Goal: Task Accomplishment & Management: Complete application form

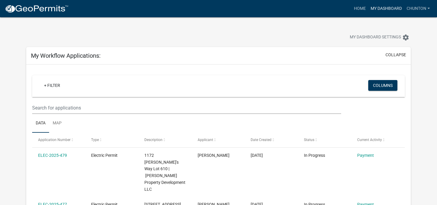
click at [390, 9] on link "My Dashboard" at bounding box center [386, 8] width 36 height 11
click at [49, 10] on img at bounding box center [37, 8] width 64 height 9
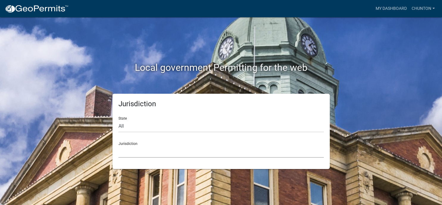
click at [119, 146] on select "Custer County, Colorado Carroll County, Georgia Cook County, Georgia Crawford C…" at bounding box center [222, 152] width 206 height 12
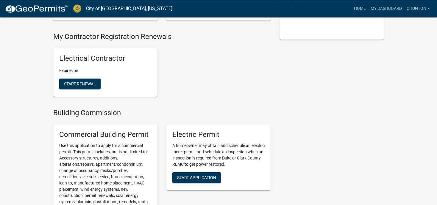
scroll to position [142, 0]
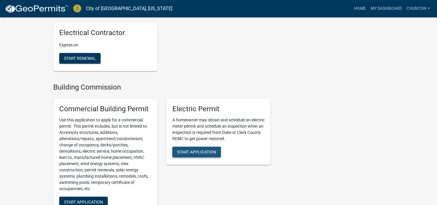
click at [189, 155] on button "Start Application" at bounding box center [196, 152] width 49 height 11
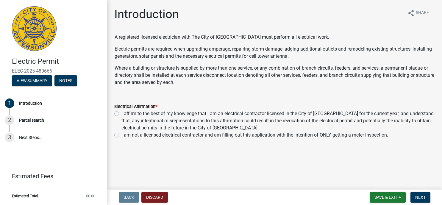
click at [122, 114] on label "I affirm to the best of my knowledge that I am an electrical contractor license…" at bounding box center [279, 120] width 314 height 21
click at [122, 114] on input "I affirm to the best of my knowledge that I am an electrical contractor license…" at bounding box center [124, 112] width 4 height 4
radio input "true"
click at [425, 197] on span "Next" at bounding box center [421, 197] width 10 height 5
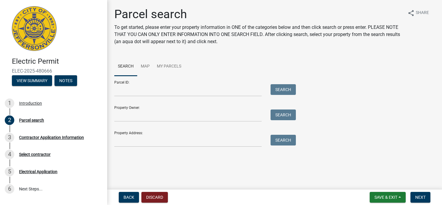
drag, startPoint x: 183, startPoint y: 176, endPoint x: 186, endPoint y: 183, distance: 7.2
click at [128, 92] on input "Parcel ID:" at bounding box center [187, 90] width 147 height 12
click at [118, 91] on input "Parcel ID:" at bounding box center [187, 90] width 147 height 12
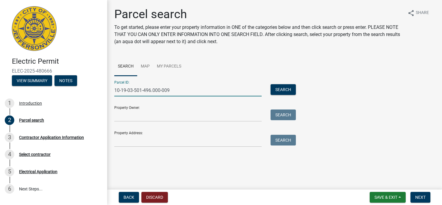
click at [151, 90] on input "10-19-03-501-496.000-009" at bounding box center [187, 90] width 147 height 12
type input "10-19-03-501-495.000-009"
click at [281, 92] on button "Search" at bounding box center [283, 89] width 25 height 11
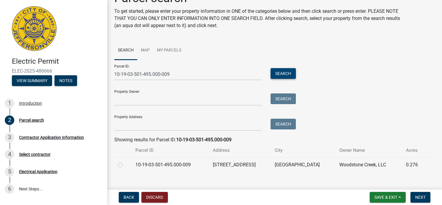
scroll to position [24, 0]
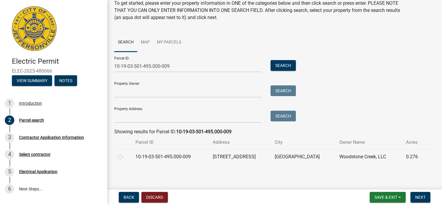
click at [125, 153] on label at bounding box center [125, 153] width 0 height 0
click at [125, 155] on input "radio" at bounding box center [127, 155] width 4 height 4
radio input "true"
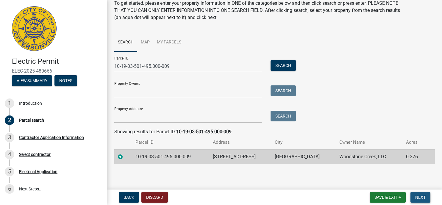
click at [423, 197] on span "Next" at bounding box center [421, 197] width 10 height 5
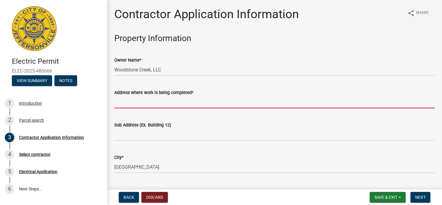
click at [173, 103] on input "Address where work is being completed *" at bounding box center [274, 102] width 321 height 12
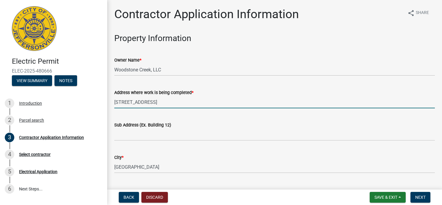
type input "5265 Woodstone Circle"
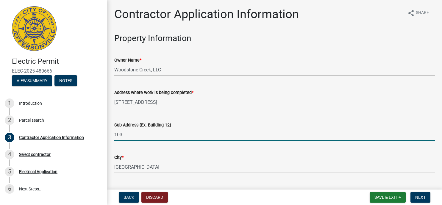
type input "103"
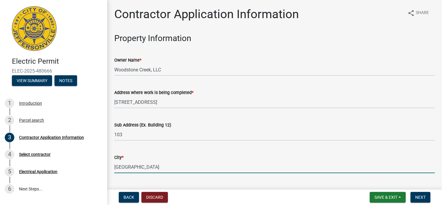
scroll to position [106, 0]
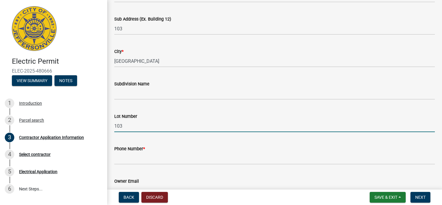
type input "103"
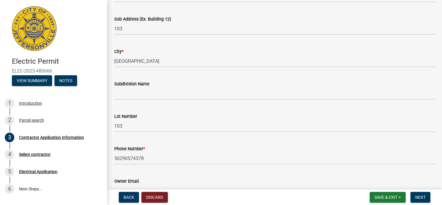
scroll to position [203, 0]
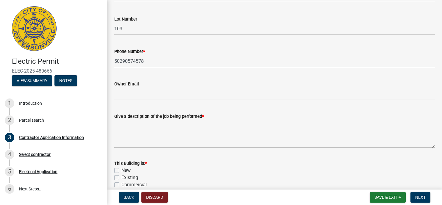
click at [143, 60] on input "50290574578" at bounding box center [274, 61] width 321 height 12
type input "5029057457"
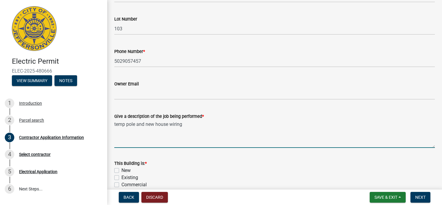
type textarea "temp pole and new house wiring"
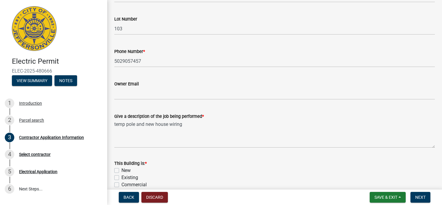
click at [122, 172] on label "New" at bounding box center [126, 170] width 9 height 7
click at [122, 171] on input "New" at bounding box center [124, 169] width 4 height 4
checkbox input "true"
checkbox input "false"
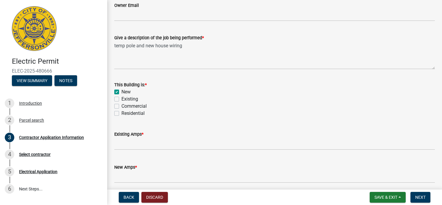
scroll to position [283, 0]
click at [122, 115] on label "Residential" at bounding box center [133, 112] width 23 height 7
click at [122, 113] on input "Residential" at bounding box center [124, 111] width 4 height 4
checkbox input "true"
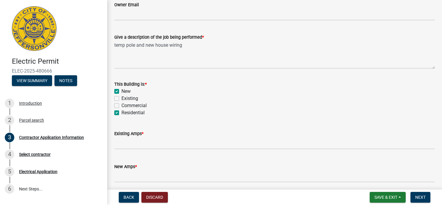
checkbox input "false"
checkbox input "true"
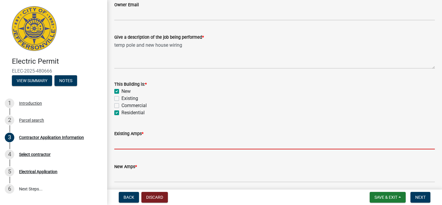
click at [124, 143] on input "text" at bounding box center [274, 143] width 321 height 12
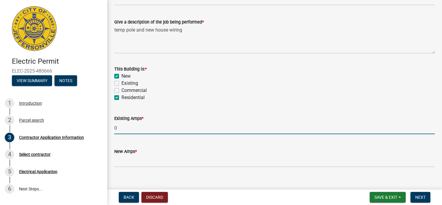
scroll to position [307, 0]
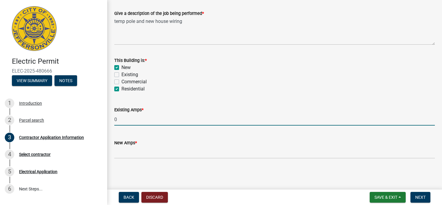
type input "0"
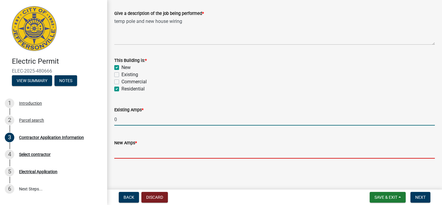
click at [134, 155] on input "text" at bounding box center [274, 153] width 321 height 12
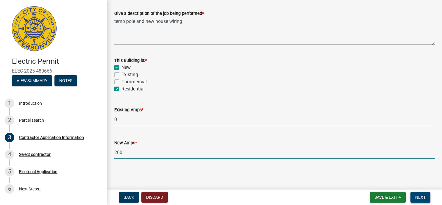
type input "200"
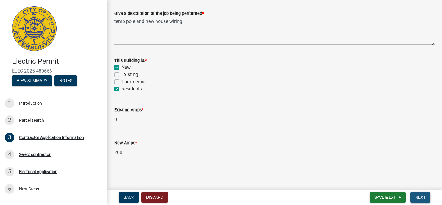
click at [422, 198] on span "Next" at bounding box center [421, 197] width 10 height 5
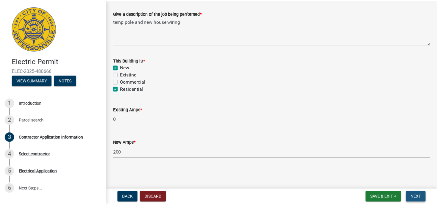
scroll to position [0, 0]
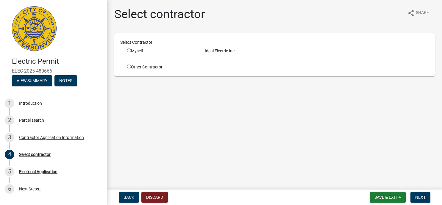
click at [130, 50] on input "radio" at bounding box center [129, 51] width 4 height 4
radio input "true"
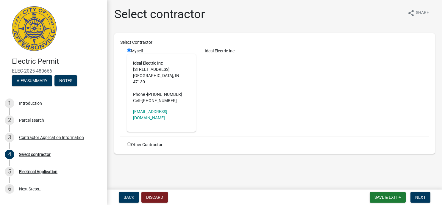
drag, startPoint x: 408, startPoint y: 185, endPoint x: 414, endPoint y: 192, distance: 9.1
click at [414, 187] on main "Select contractor share Share Select Contractor Myself Ideal Electric Inc 3116 …" at bounding box center [274, 93] width 335 height 187
click at [419, 196] on span "Next" at bounding box center [421, 197] width 10 height 5
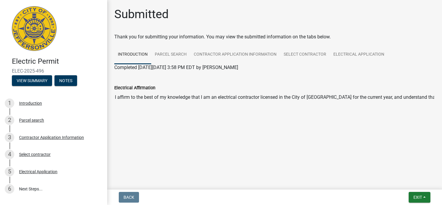
click at [183, 119] on div "Submitted Thank you for submitting your information. You may view the submitted…" at bounding box center [275, 63] width 330 height 113
click at [425, 198] on button "Exit" at bounding box center [420, 197] width 22 height 11
click at [396, 181] on button "Save & Exit" at bounding box center [407, 182] width 48 height 14
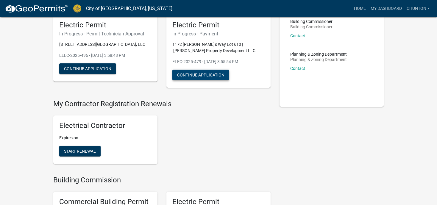
scroll to position [142, 0]
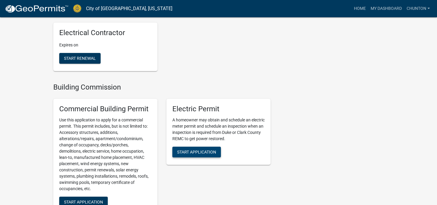
drag, startPoint x: 184, startPoint y: 154, endPoint x: 186, endPoint y: 157, distance: 3.4
click at [185, 155] on button "Start Application" at bounding box center [196, 152] width 49 height 11
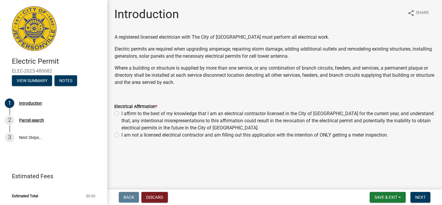
click at [122, 115] on label "I affirm to the best of my knowledge that I am an electrical contractor license…" at bounding box center [279, 120] width 314 height 21
click at [122, 114] on input "I affirm to the best of my knowledge that I am an electrical contractor license…" at bounding box center [124, 112] width 4 height 4
radio input "true"
click at [427, 196] on button "Next" at bounding box center [421, 197] width 20 height 11
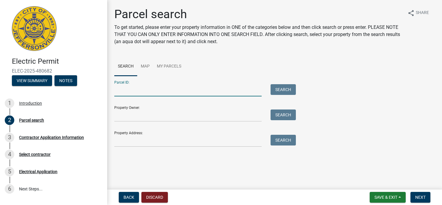
click at [151, 92] on input "Parcel ID:" at bounding box center [187, 90] width 147 height 12
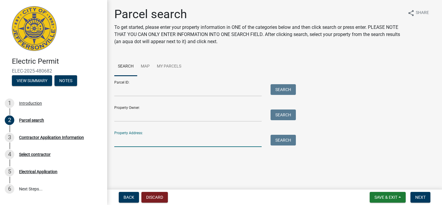
click at [131, 144] on input "Property Address:" at bounding box center [187, 141] width 147 height 12
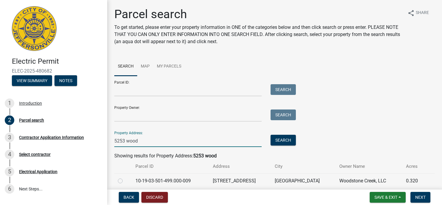
type input "5253 wood"
click at [125, 178] on label at bounding box center [125, 178] width 0 height 0
click at [125, 181] on input "radio" at bounding box center [127, 180] width 4 height 4
radio input "true"
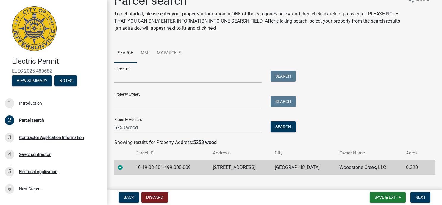
scroll to position [24, 0]
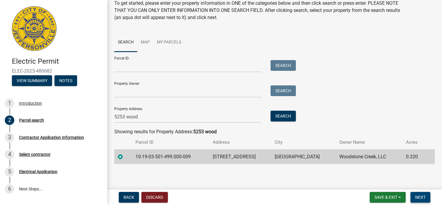
click at [418, 198] on span "Next" at bounding box center [421, 197] width 10 height 5
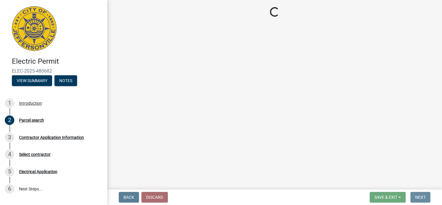
scroll to position [0, 0]
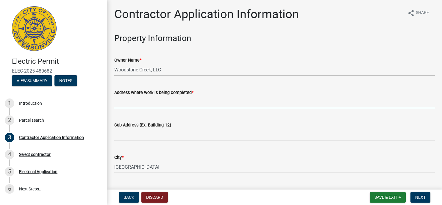
click at [156, 102] on input "Address where work is being completed *" at bounding box center [274, 102] width 321 height 12
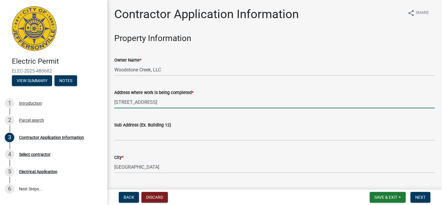
type input "5253 Woodstone Circle"
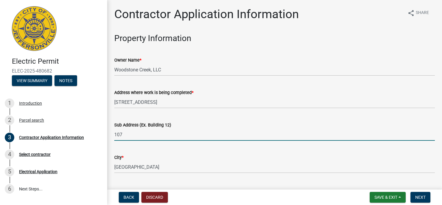
type input "107"
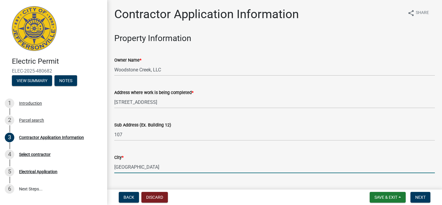
scroll to position [106, 0]
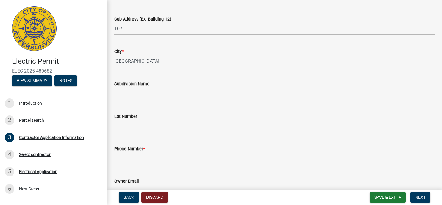
type input "7"
type input "107"
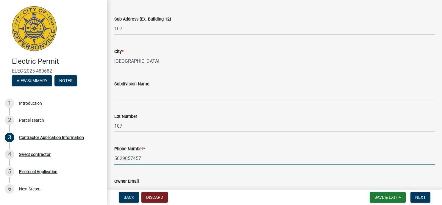
type input "5029057457"
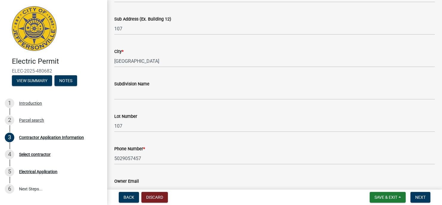
scroll to position [203, 0]
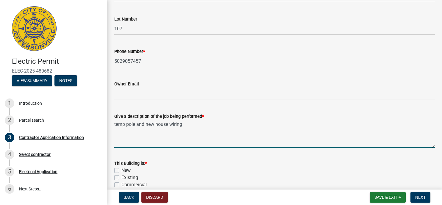
type textarea "temp pole and new house wiring"
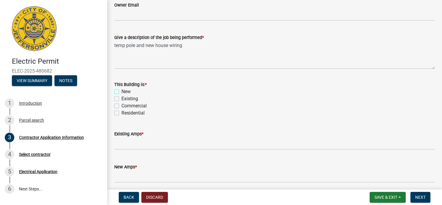
scroll to position [283, 0]
click at [122, 91] on label "New" at bounding box center [126, 91] width 9 height 7
click at [122, 91] on input "New" at bounding box center [124, 90] width 4 height 4
checkbox input "true"
checkbox input "false"
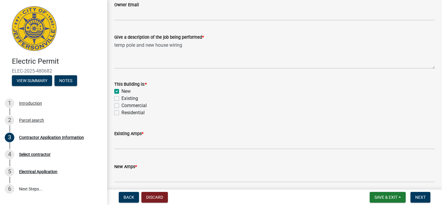
checkbox input "false"
drag, startPoint x: 116, startPoint y: 112, endPoint x: 120, endPoint y: 128, distance: 15.8
click at [122, 113] on label "Residential" at bounding box center [133, 112] width 23 height 7
click at [122, 113] on input "Residential" at bounding box center [124, 111] width 4 height 4
checkbox input "true"
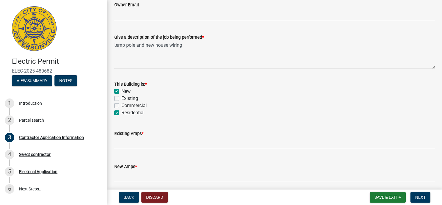
checkbox input "true"
checkbox input "false"
checkbox input "true"
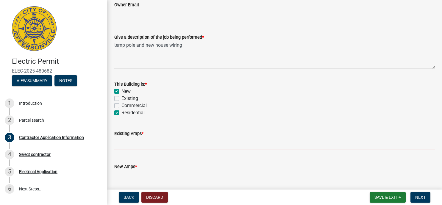
click at [125, 142] on input "text" at bounding box center [274, 143] width 321 height 12
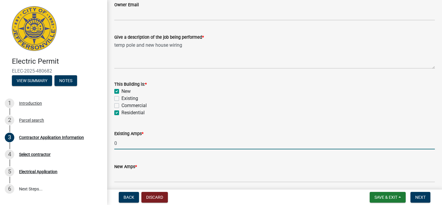
type input "0"
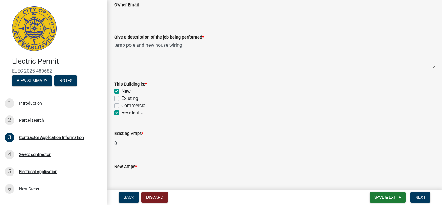
click at [119, 172] on input "text" at bounding box center [274, 176] width 321 height 12
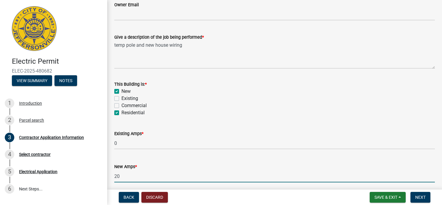
type input "200"
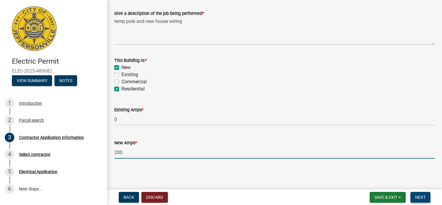
click at [418, 196] on span "Next" at bounding box center [421, 197] width 10 height 5
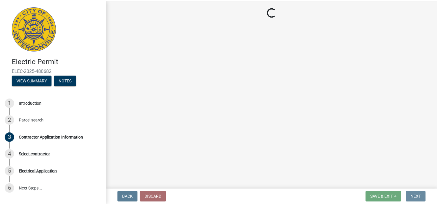
scroll to position [0, 0]
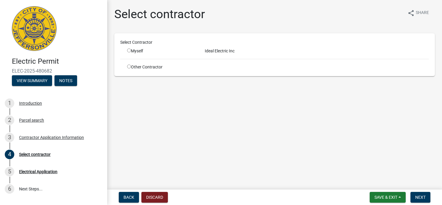
click at [130, 52] on input "radio" at bounding box center [129, 51] width 4 height 4
radio input "true"
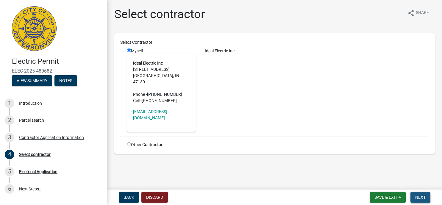
click at [426, 198] on span "Next" at bounding box center [421, 197] width 10 height 5
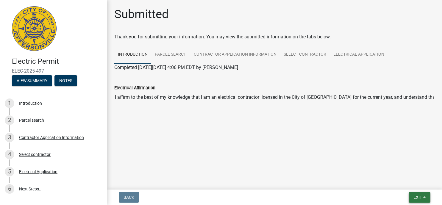
click at [423, 198] on button "Exit" at bounding box center [420, 197] width 22 height 11
click at [405, 183] on button "Save & Exit" at bounding box center [407, 182] width 48 height 14
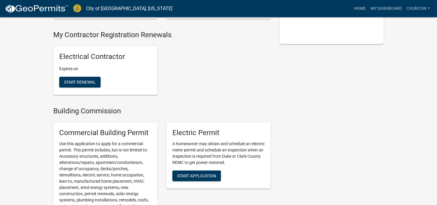
scroll to position [142, 0]
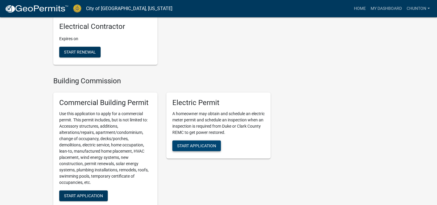
click at [190, 148] on span "Start Application" at bounding box center [196, 145] width 39 height 5
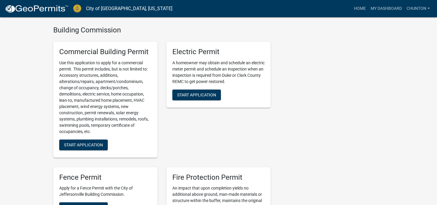
scroll to position [213, 0]
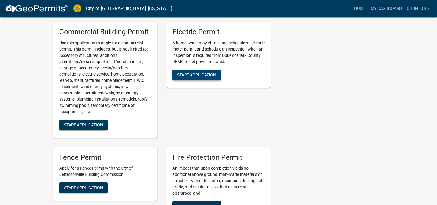
click at [207, 79] on button "Start Application" at bounding box center [196, 75] width 49 height 11
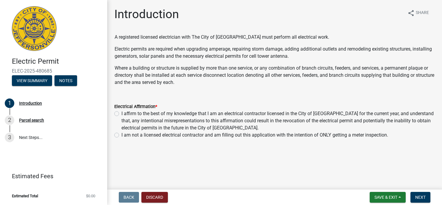
click at [113, 114] on div "Electrical Affirmation * I affirm to the best of my knowledge that I am an elec…" at bounding box center [275, 117] width 330 height 43
click at [122, 115] on label "I affirm to the best of my knowledge that I am an electrical contractor license…" at bounding box center [279, 120] width 314 height 21
click at [122, 114] on input "I affirm to the best of my knowledge that I am an electrical contractor license…" at bounding box center [124, 112] width 4 height 4
radio input "true"
click at [421, 198] on span "Next" at bounding box center [421, 197] width 10 height 5
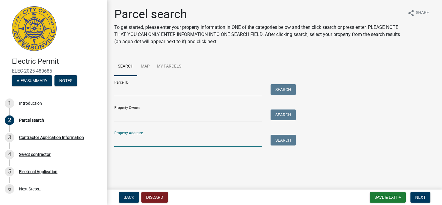
click at [130, 142] on input "Property Address:" at bounding box center [187, 141] width 147 height 12
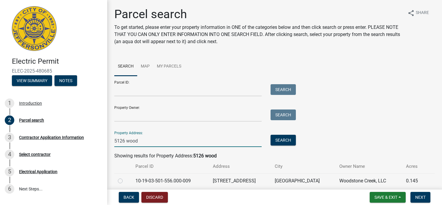
type input "5126 wood"
click at [125, 178] on label at bounding box center [125, 178] width 0 height 0
click at [125, 181] on input "radio" at bounding box center [127, 180] width 4 height 4
radio input "true"
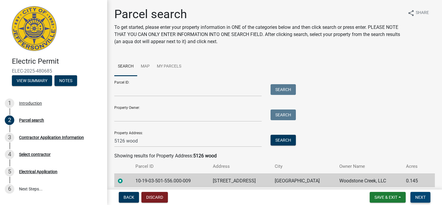
click at [423, 195] on span "Next" at bounding box center [421, 197] width 10 height 5
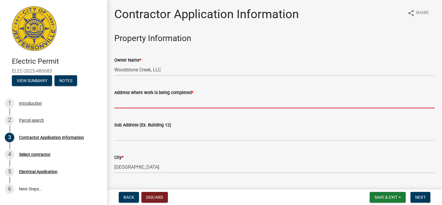
click at [187, 102] on input "Address where work is being completed *" at bounding box center [274, 102] width 321 height 12
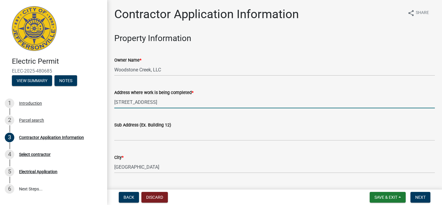
type input "5126 woodstone circle"
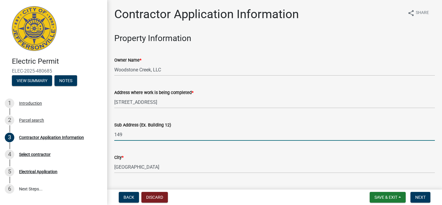
type input "149"
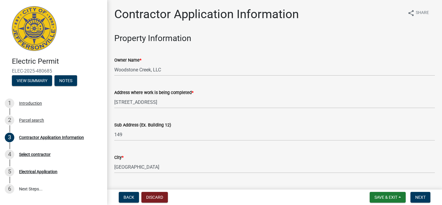
scroll to position [106, 0]
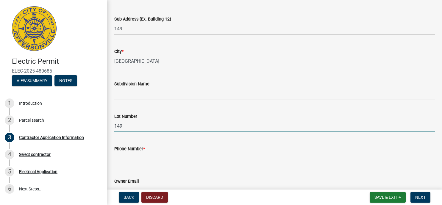
type input "149"
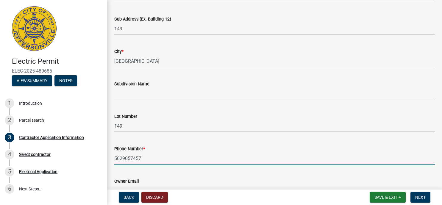
type input "5029057457"
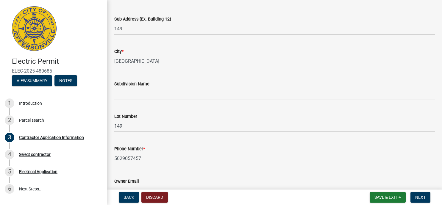
scroll to position [203, 0]
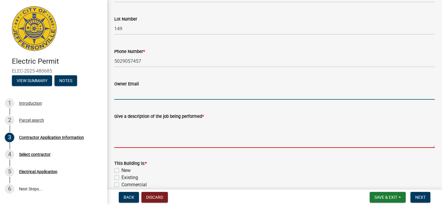
click at [198, 136] on textarea "Give a description of the job being performed *" at bounding box center [274, 134] width 321 height 28
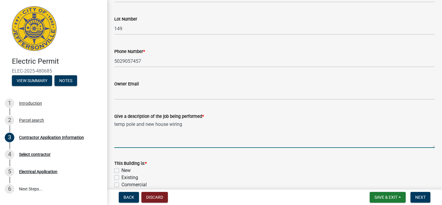
type textarea "temp pole and new house wiring"
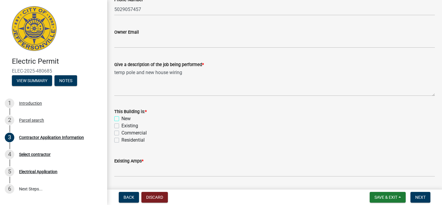
scroll to position [307, 0]
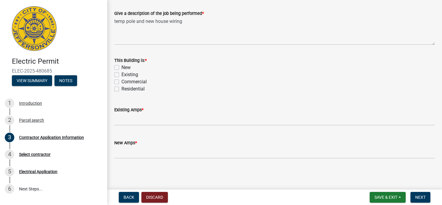
click at [122, 67] on label "New" at bounding box center [126, 67] width 9 height 7
click at [122, 67] on input "New" at bounding box center [124, 66] width 4 height 4
checkbox input "true"
checkbox input "false"
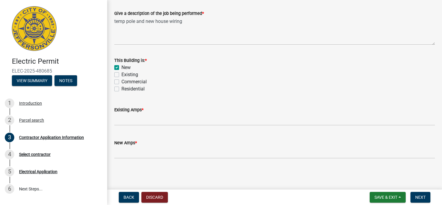
click at [122, 88] on label "Residential" at bounding box center [133, 88] width 23 height 7
click at [122, 88] on input "Residential" at bounding box center [124, 87] width 4 height 4
checkbox input "true"
checkbox input "false"
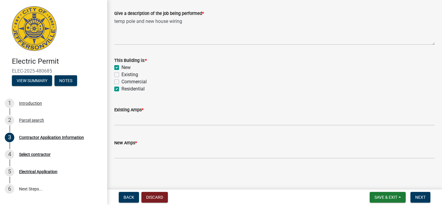
checkbox input "false"
checkbox input "true"
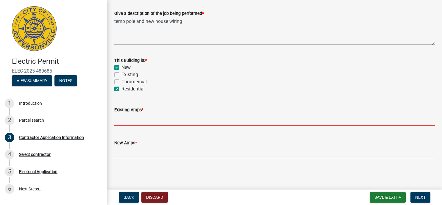
click at [128, 119] on input "text" at bounding box center [274, 119] width 321 height 12
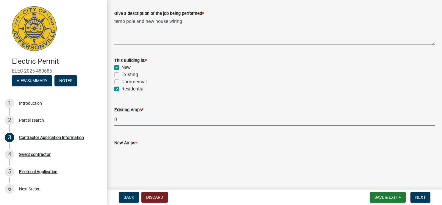
type input "0"
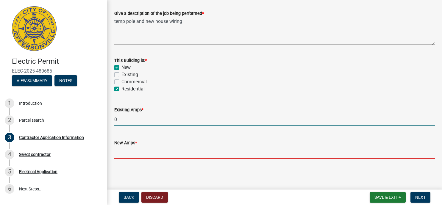
click at [122, 158] on input "text" at bounding box center [274, 153] width 321 height 12
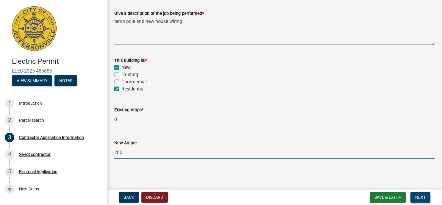
type input "200"
click at [421, 195] on span "Next" at bounding box center [421, 197] width 10 height 5
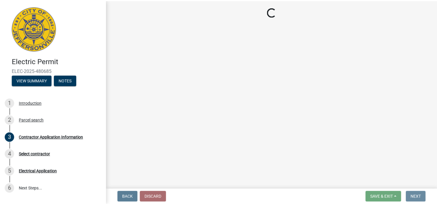
scroll to position [0, 0]
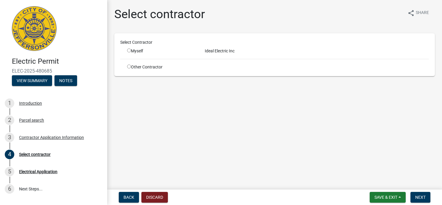
click at [130, 52] on input "radio" at bounding box center [129, 51] width 4 height 4
radio input "true"
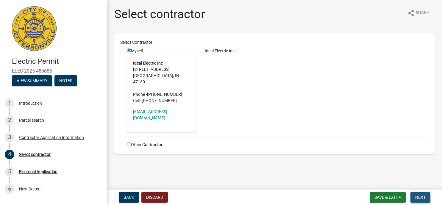
click at [421, 198] on span "Next" at bounding box center [421, 197] width 10 height 5
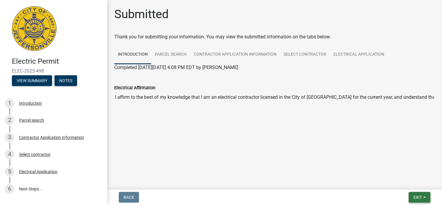
click at [425, 195] on button "Exit" at bounding box center [420, 197] width 22 height 11
click at [403, 182] on button "Save & Exit" at bounding box center [407, 182] width 48 height 14
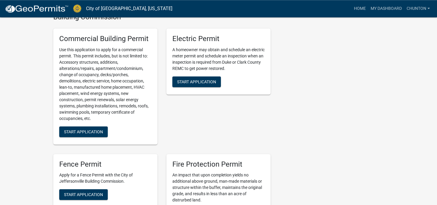
scroll to position [213, 0]
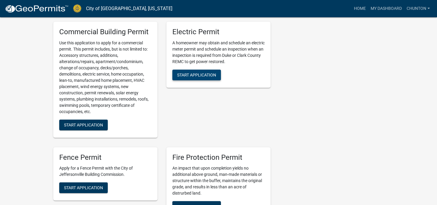
click at [204, 77] on span "Start Application" at bounding box center [196, 74] width 39 height 5
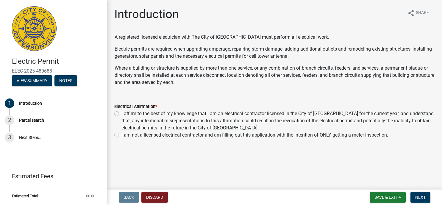
click at [122, 113] on label "I affirm to the best of my knowledge that I am an electrical contractor license…" at bounding box center [279, 120] width 314 height 21
click at [122, 113] on input "I affirm to the best of my knowledge that I am an electrical contractor license…" at bounding box center [124, 112] width 4 height 4
radio input "true"
click at [419, 201] on button "Next" at bounding box center [421, 197] width 20 height 11
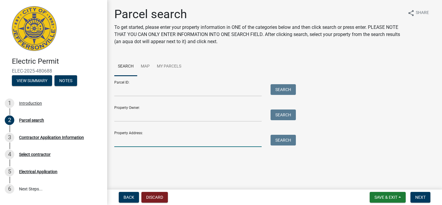
click at [147, 138] on input "Property Address:" at bounding box center [187, 141] width 147 height 12
type input "5124 wood"
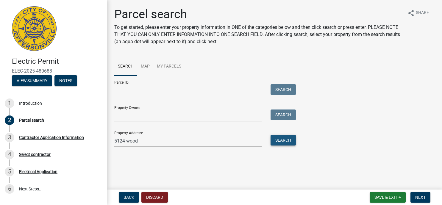
click at [290, 137] on button "Search" at bounding box center [283, 140] width 25 height 11
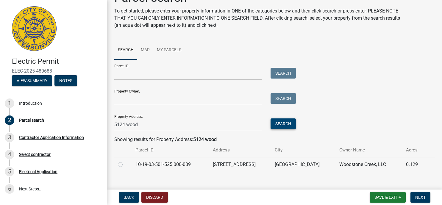
scroll to position [24, 0]
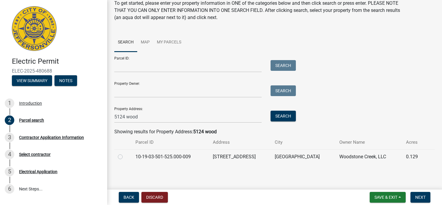
click at [125, 153] on label at bounding box center [125, 153] width 0 height 0
click at [125, 157] on input "radio" at bounding box center [127, 155] width 4 height 4
radio input "true"
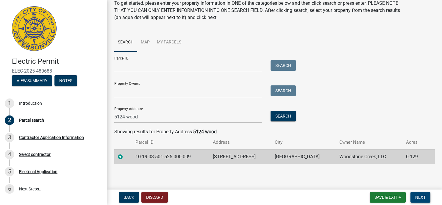
click at [421, 194] on button "Next" at bounding box center [421, 197] width 20 height 11
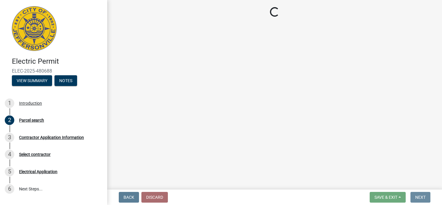
scroll to position [0, 0]
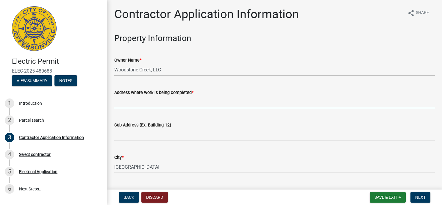
click at [167, 104] on input "Address where work is being completed *" at bounding box center [274, 102] width 321 height 12
click at [136, 102] on input "Address where work is being completed *" at bounding box center [274, 102] width 321 height 12
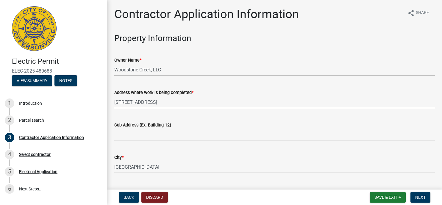
type input "5124 woodstonce circle"
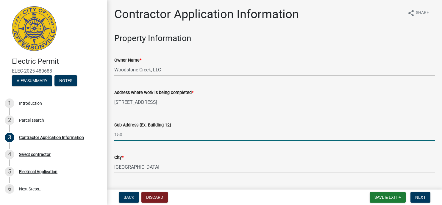
type input "150"
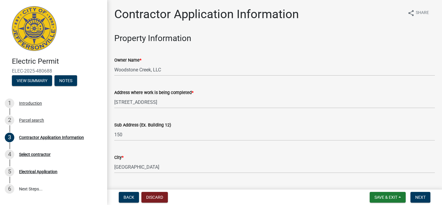
scroll to position [106, 0]
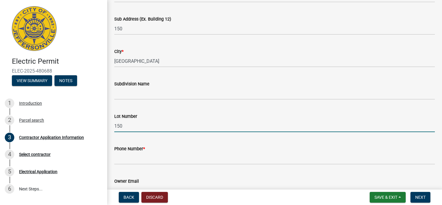
type input "150"
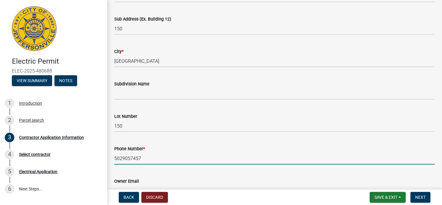
type input "5029057457"
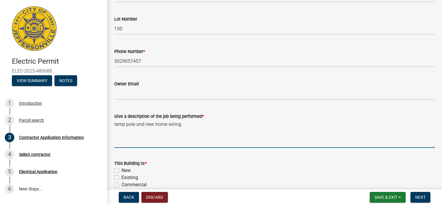
type textarea "temp pole and new home wiring"
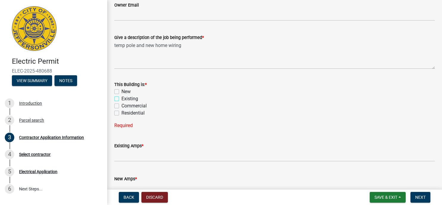
scroll to position [283, 0]
click at [122, 91] on label "New" at bounding box center [126, 91] width 9 height 7
click at [122, 91] on input "New" at bounding box center [124, 90] width 4 height 4
checkbox input "true"
checkbox input "false"
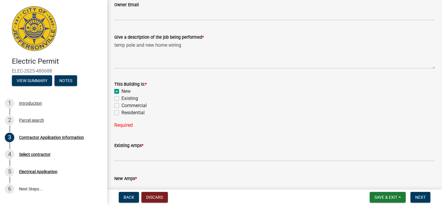
checkbox input "false"
click at [122, 113] on label "Residential" at bounding box center [133, 112] width 23 height 7
click at [122, 113] on input "Residential" at bounding box center [124, 111] width 4 height 4
checkbox input "true"
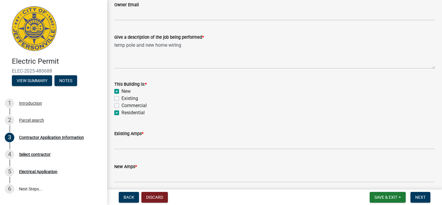
checkbox input "false"
checkbox input "true"
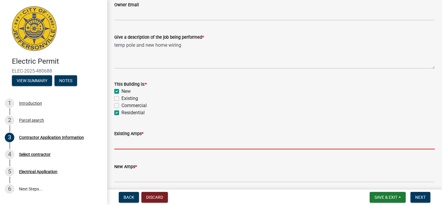
click at [128, 140] on input "text" at bounding box center [274, 143] width 321 height 12
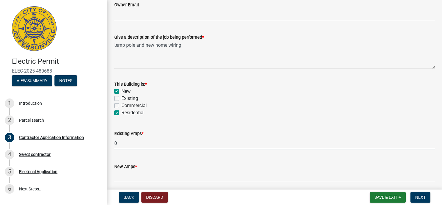
type input "0"
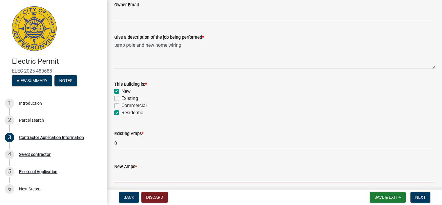
click at [116, 176] on input "text" at bounding box center [274, 176] width 321 height 12
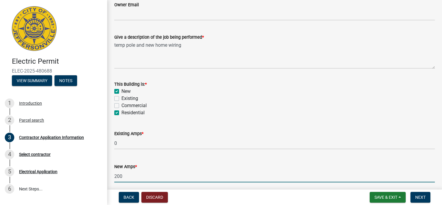
scroll to position [307, 0]
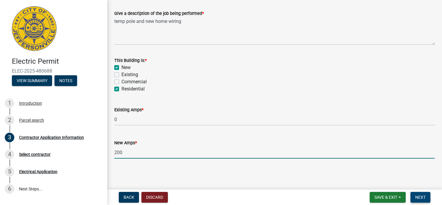
type input "200"
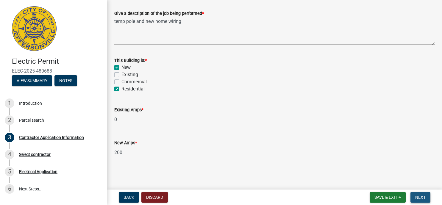
click at [417, 196] on span "Next" at bounding box center [421, 197] width 10 height 5
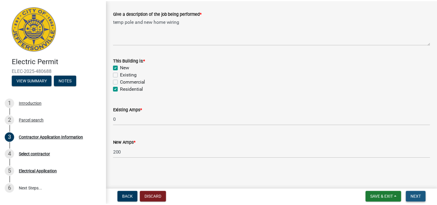
scroll to position [0, 0]
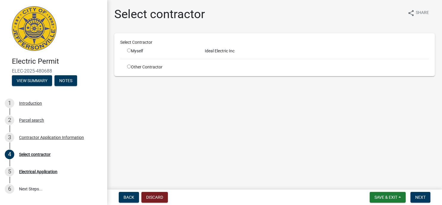
drag, startPoint x: 129, startPoint y: 51, endPoint x: 147, endPoint y: 71, distance: 27.4
click at [130, 52] on input "radio" at bounding box center [129, 51] width 4 height 4
radio input "true"
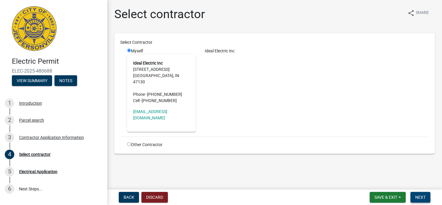
click at [427, 198] on button "Next" at bounding box center [421, 197] width 20 height 11
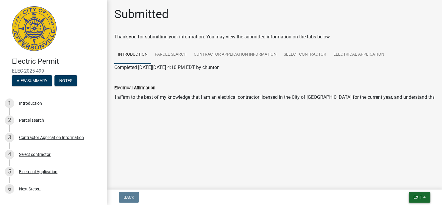
click at [424, 195] on button "Exit" at bounding box center [420, 197] width 22 height 11
click at [405, 183] on button "Save & Exit" at bounding box center [407, 182] width 48 height 14
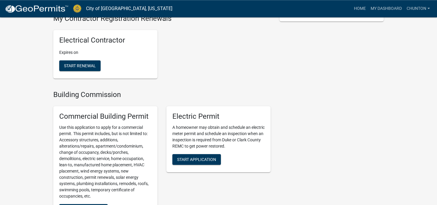
scroll to position [142, 0]
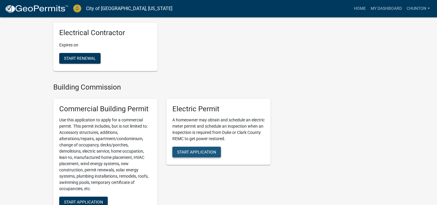
click at [188, 149] on button "Start Application" at bounding box center [196, 152] width 49 height 11
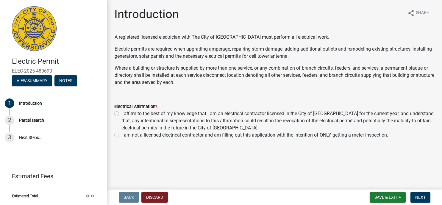
click at [122, 115] on label "I affirm to the best of my knowledge that I am an electrical contractor license…" at bounding box center [279, 120] width 314 height 21
click at [122, 114] on input "I affirm to the best of my knowledge that I am an electrical contractor license…" at bounding box center [124, 112] width 4 height 4
radio input "true"
click at [424, 195] on span "Next" at bounding box center [421, 197] width 10 height 5
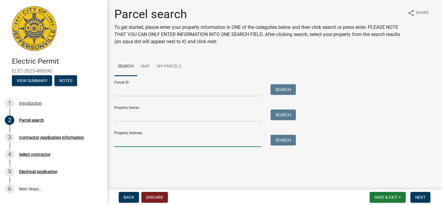
click at [119, 141] on input "Property Address:" at bounding box center [187, 141] width 147 height 12
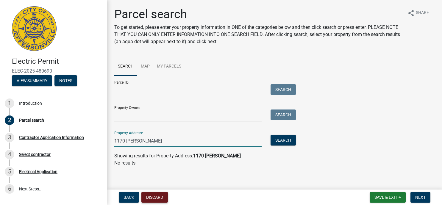
type input "1170 dustin"
click at [156, 196] on button "Discard" at bounding box center [155, 197] width 27 height 11
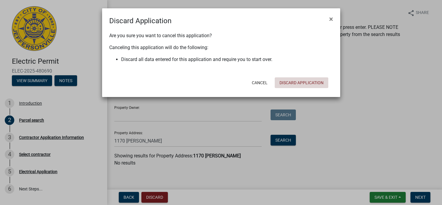
click at [310, 84] on button "Discard Application" at bounding box center [302, 82] width 54 height 11
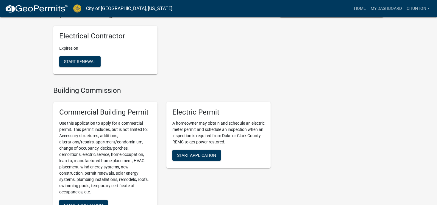
scroll to position [142, 0]
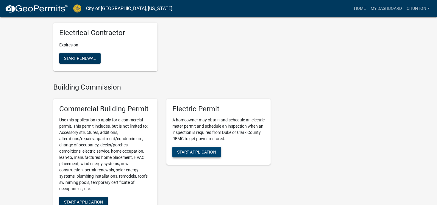
click at [193, 153] on span "Start Application" at bounding box center [196, 152] width 39 height 5
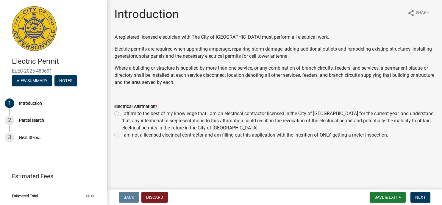
click at [122, 115] on label "I affirm to the best of my knowledge that I am an electrical contractor license…" at bounding box center [279, 120] width 314 height 21
click at [122, 114] on input "I affirm to the best of my knowledge that I am an electrical contractor license…" at bounding box center [124, 112] width 4 height 4
radio input "true"
click at [421, 193] on button "Next" at bounding box center [421, 197] width 20 height 11
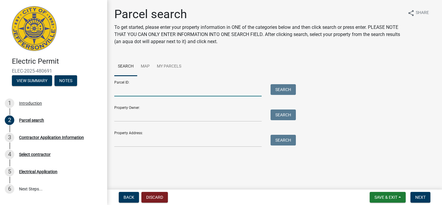
click at [154, 94] on input "Parcel ID:" at bounding box center [187, 90] width 147 height 12
click at [155, 94] on input "Parcel ID:" at bounding box center [187, 90] width 147 height 12
click at [151, 90] on input "10-42-01-400-600.000-039" at bounding box center [187, 90] width 147 height 12
type input "10-42-01-400-601.000-039"
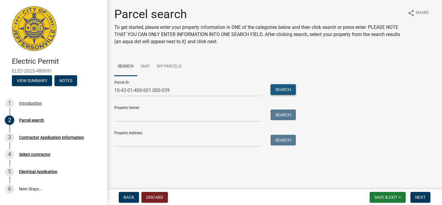
click at [285, 88] on button "Search" at bounding box center [283, 89] width 25 height 11
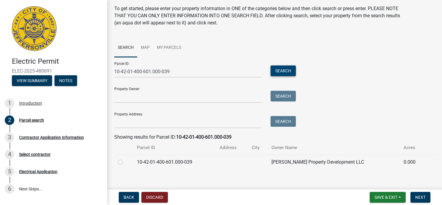
scroll to position [24, 0]
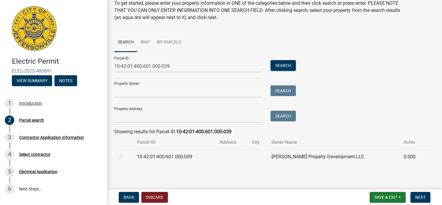
click at [125, 153] on label at bounding box center [125, 153] width 0 height 0
click at [125, 157] on input "radio" at bounding box center [127, 155] width 4 height 4
radio input "true"
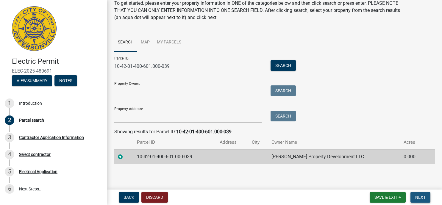
click at [422, 195] on button "Next" at bounding box center [421, 197] width 20 height 11
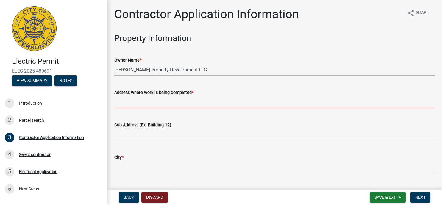
click at [171, 103] on input "Address where work is being completed *" at bounding box center [274, 102] width 321 height 12
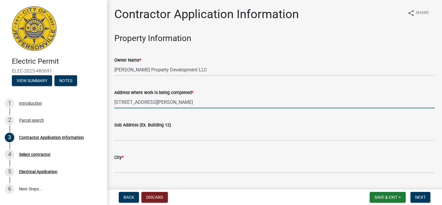
type input "1170 dustin's way"
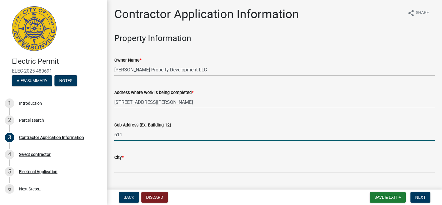
type input "611"
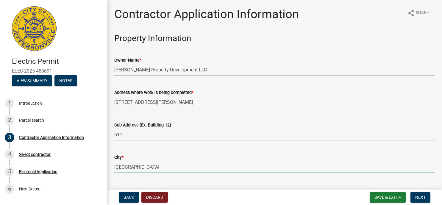
type input "jeffersonville"
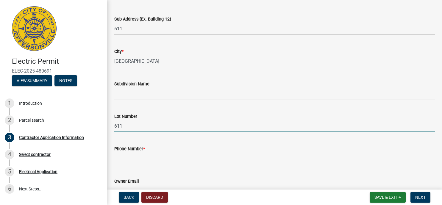
type input "611"
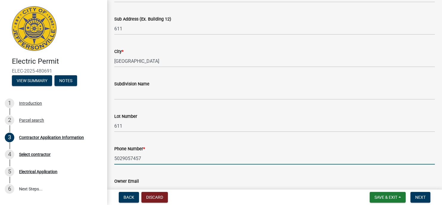
type input "5029057457"
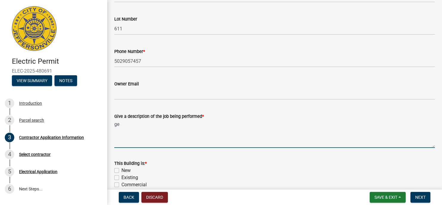
type textarea "g"
type textarea "temp pole and new house wiring"
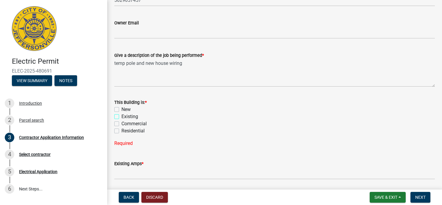
scroll to position [283, 0]
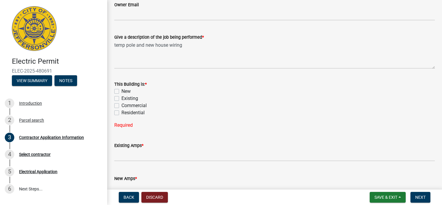
click at [122, 91] on label "New" at bounding box center [126, 91] width 9 height 7
click at [122, 91] on input "New" at bounding box center [124, 90] width 4 height 4
checkbox input "true"
checkbox input "false"
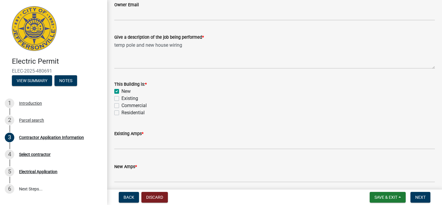
click at [122, 113] on label "Residential" at bounding box center [133, 112] width 23 height 7
click at [122, 113] on input "Residential" at bounding box center [124, 111] width 4 height 4
checkbox input "true"
checkbox input "false"
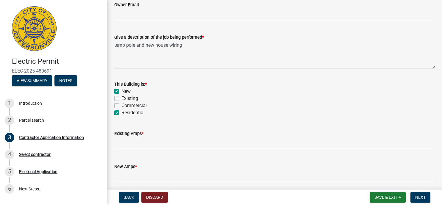
checkbox input "false"
checkbox input "true"
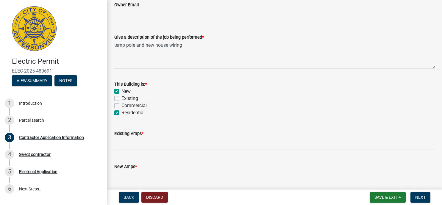
click at [126, 143] on input "text" at bounding box center [274, 143] width 321 height 12
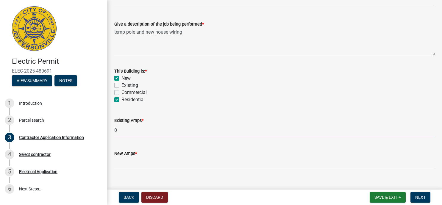
scroll to position [307, 0]
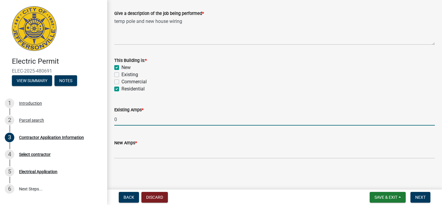
type input "0"
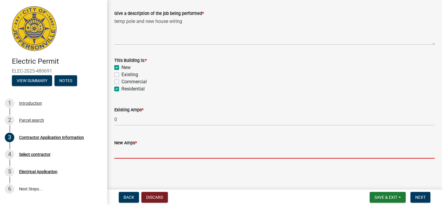
click at [136, 155] on input "text" at bounding box center [274, 153] width 321 height 12
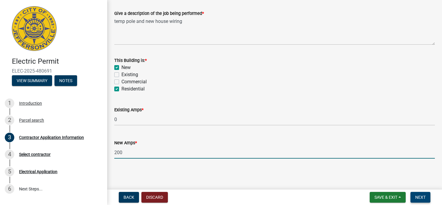
type input "200"
click at [423, 199] on span "Next" at bounding box center [421, 197] width 10 height 5
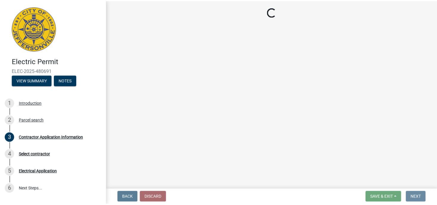
scroll to position [0, 0]
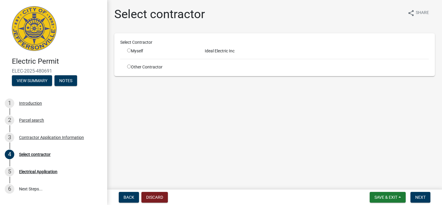
click at [129, 52] on input "radio" at bounding box center [129, 51] width 4 height 4
radio input "true"
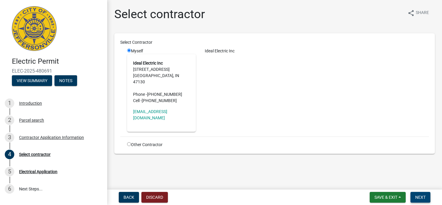
click at [425, 195] on button "Next" at bounding box center [421, 197] width 20 height 11
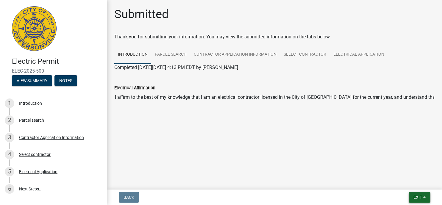
click at [425, 199] on button "Exit" at bounding box center [420, 197] width 22 height 11
click at [402, 181] on button "Save & Exit" at bounding box center [407, 182] width 48 height 14
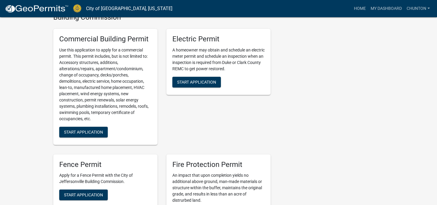
scroll to position [213, 0]
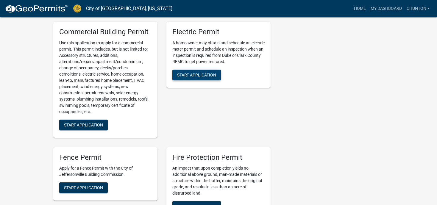
click at [205, 77] on span "Start Application" at bounding box center [196, 74] width 39 height 5
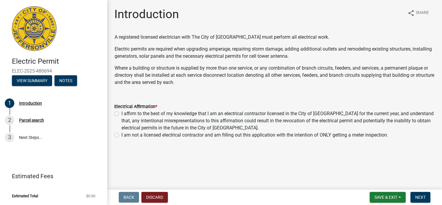
click at [113, 114] on div "Electrical Affirmation * I affirm to the best of my knowledge that I am an elec…" at bounding box center [275, 117] width 330 height 43
click at [122, 114] on label "I affirm to the best of my knowledge that I am an electrical contractor license…" at bounding box center [279, 120] width 314 height 21
click at [122, 114] on input "I affirm to the best of my knowledge that I am an electrical contractor license…" at bounding box center [124, 112] width 4 height 4
radio input "true"
click at [422, 197] on span "Next" at bounding box center [421, 197] width 10 height 5
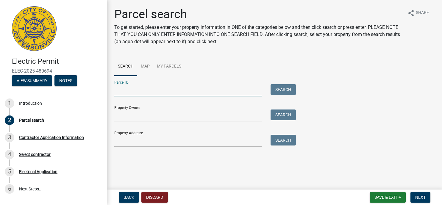
click at [139, 90] on input "Parcel ID:" at bounding box center [187, 90] width 147 height 12
click at [139, 92] on input "Parcel ID:" at bounding box center [187, 90] width 147 height 12
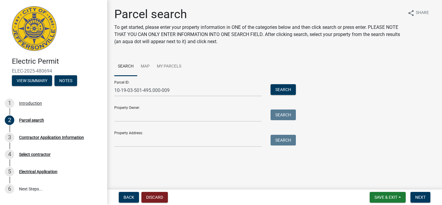
click at [138, 102] on div "Property Owner: Search" at bounding box center [203, 111] width 179 height 21
click at [167, 91] on input "10-19-03-501-495.000-009" at bounding box center [187, 90] width 147 height 12
type input "1"
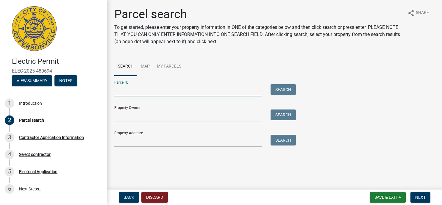
click at [168, 91] on input "Parcel ID:" at bounding box center [187, 90] width 147 height 12
click at [151, 91] on input "10-42-01-400-601.000-039" at bounding box center [187, 90] width 147 height 12
type input "10-42-01-400-603.000-039"
click at [287, 91] on button "Search" at bounding box center [283, 89] width 25 height 11
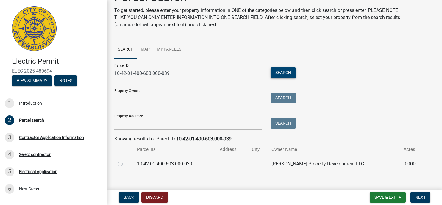
scroll to position [24, 0]
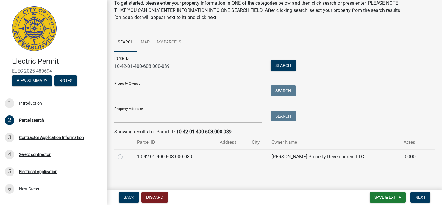
click at [125, 153] on label at bounding box center [125, 153] width 0 height 0
click at [125, 157] on input "radio" at bounding box center [127, 155] width 4 height 4
radio input "true"
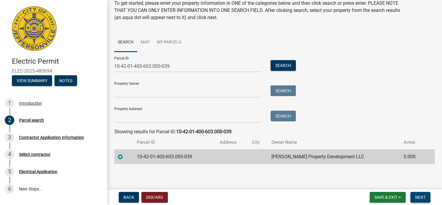
click at [423, 198] on span "Next" at bounding box center [421, 197] width 10 height 5
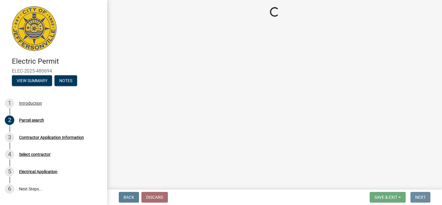
scroll to position [0, 0]
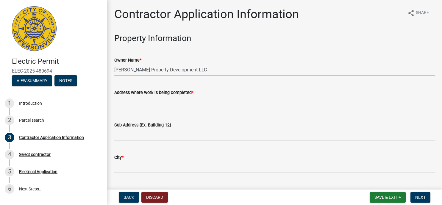
click at [187, 101] on input "Address where work is being completed *" at bounding box center [274, 102] width 321 height 12
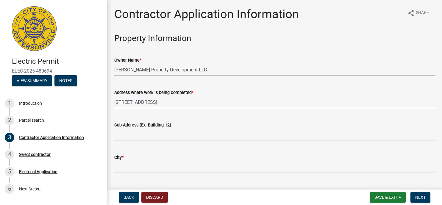
type input "1166 dustins way"
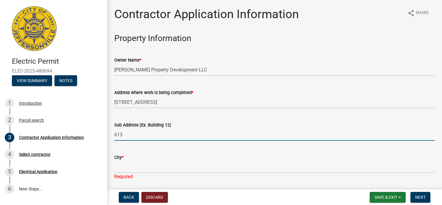
type input "613"
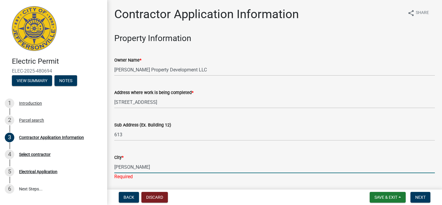
type input "jeff"
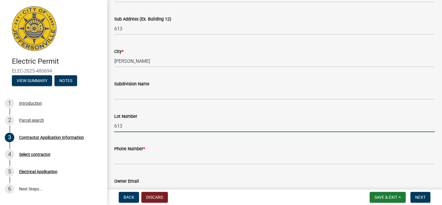
type input "613"
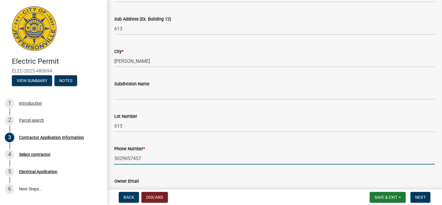
type input "5029057457"
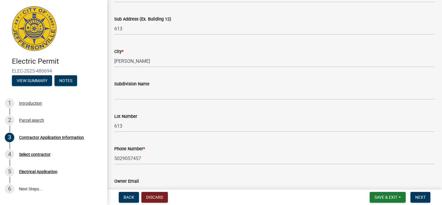
scroll to position [203, 0]
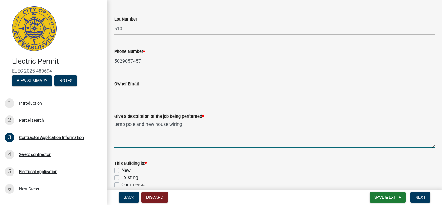
type textarea "temp pole and new house wiring"
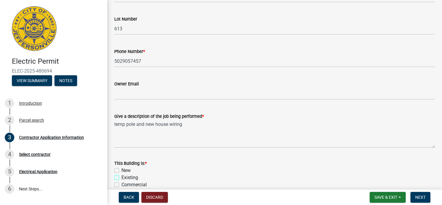
scroll to position [283, 0]
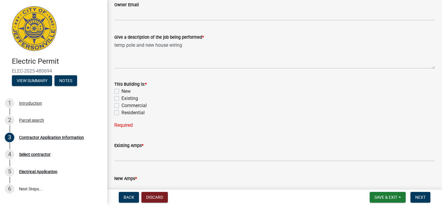
click at [122, 91] on label "New" at bounding box center [126, 91] width 9 height 7
click at [122, 91] on input "New" at bounding box center [124, 90] width 4 height 4
checkbox input "true"
checkbox input "false"
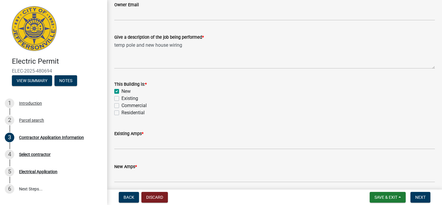
click at [122, 114] on label "Residential" at bounding box center [133, 112] width 23 height 7
click at [122, 113] on input "Residential" at bounding box center [124, 111] width 4 height 4
checkbox input "true"
checkbox input "false"
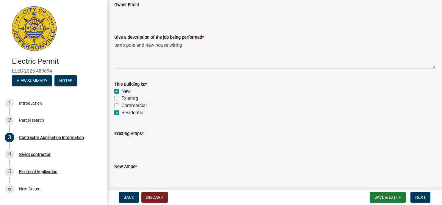
checkbox input "false"
checkbox input "true"
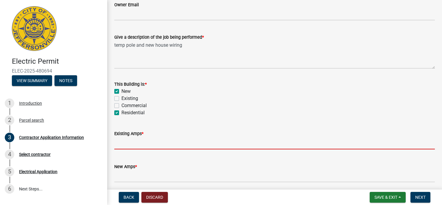
click at [126, 146] on input "text" at bounding box center [274, 143] width 321 height 12
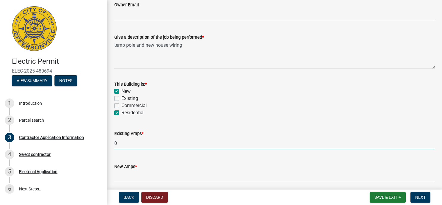
type input "0"
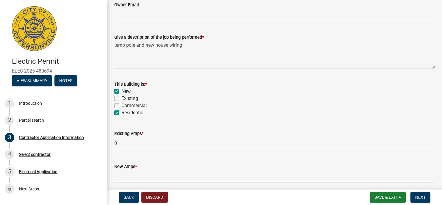
click at [128, 175] on input "text" at bounding box center [274, 176] width 321 height 12
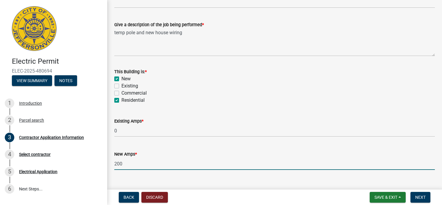
scroll to position [307, 0]
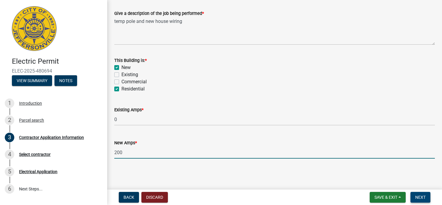
type input "200"
click at [424, 196] on span "Next" at bounding box center [421, 197] width 10 height 5
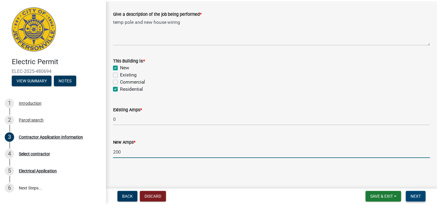
scroll to position [0, 0]
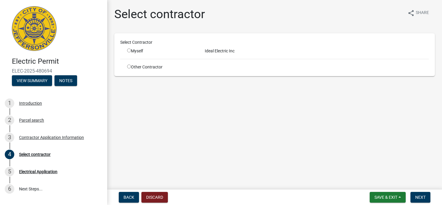
click at [131, 51] on input "radio" at bounding box center [129, 51] width 4 height 4
radio input "true"
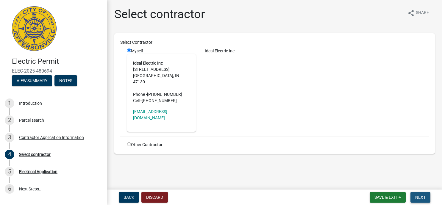
click at [417, 199] on span "Next" at bounding box center [421, 197] width 10 height 5
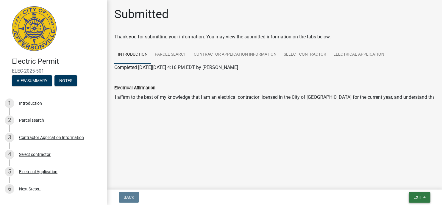
click at [428, 196] on button "Exit" at bounding box center [420, 197] width 22 height 11
click at [406, 180] on button "Save & Exit" at bounding box center [407, 182] width 48 height 14
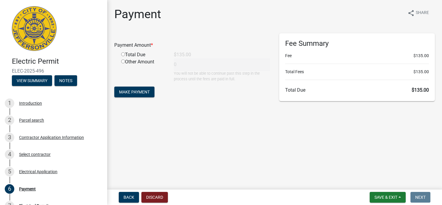
click at [122, 55] on input "radio" at bounding box center [123, 54] width 4 height 4
radio input "true"
type input "135"
click at [136, 90] on span "Make Payment" at bounding box center [134, 92] width 31 height 5
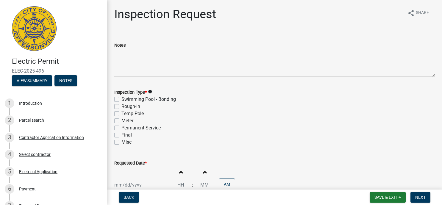
click at [122, 114] on label "Temp Pole" at bounding box center [133, 113] width 22 height 7
click at [122, 114] on input "Temp Pole" at bounding box center [124, 112] width 4 height 4
checkbox input "true"
checkbox input "false"
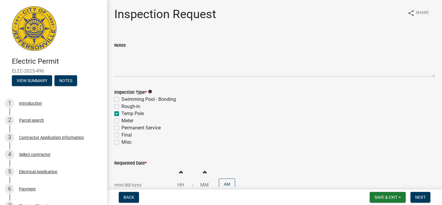
checkbox input "true"
checkbox input "false"
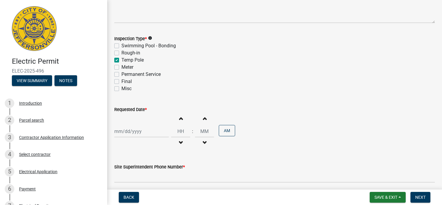
scroll to position [79, 0]
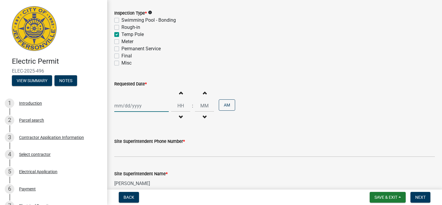
click at [127, 108] on input "Requested Date *" at bounding box center [141, 106] width 55 height 12
select select "9"
select select "2025"
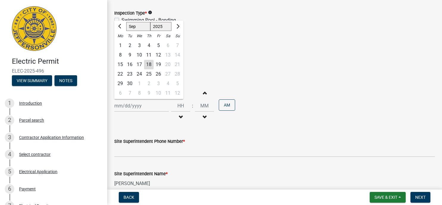
click at [161, 64] on div "19" at bounding box center [159, 65] width 10 height 10
type input "09/19/2025"
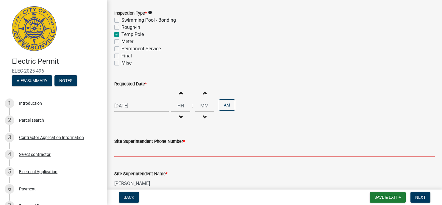
click at [141, 150] on input "Site Superintendent Phone Number *" at bounding box center [274, 151] width 321 height 12
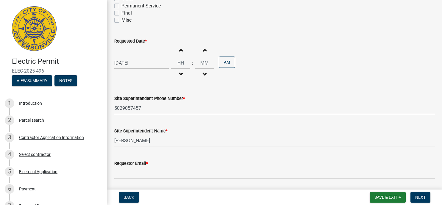
scroll to position [142, 0]
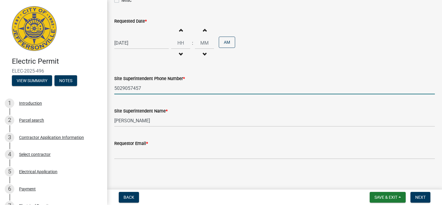
type input "5029057457"
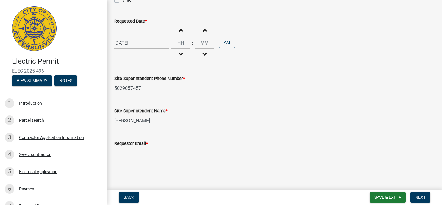
click at [128, 155] on input "Requestor Email *" at bounding box center [274, 153] width 321 height 12
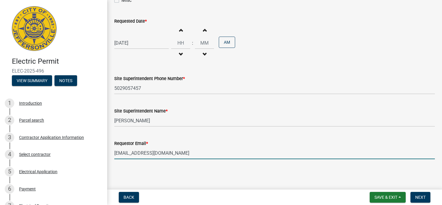
type input "idealelectric11@aol.com"
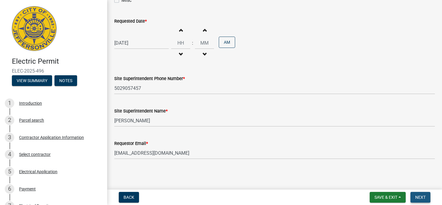
click at [423, 196] on span "Next" at bounding box center [421, 197] width 10 height 5
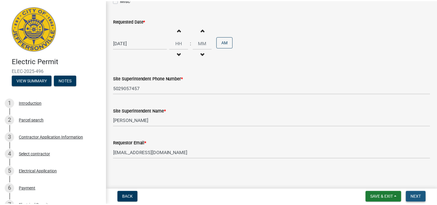
scroll to position [0, 0]
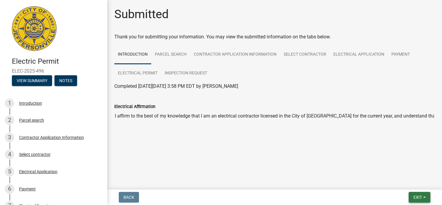
click at [424, 195] on button "Exit" at bounding box center [420, 197] width 22 height 11
click at [405, 181] on button "Save & Exit" at bounding box center [407, 182] width 48 height 14
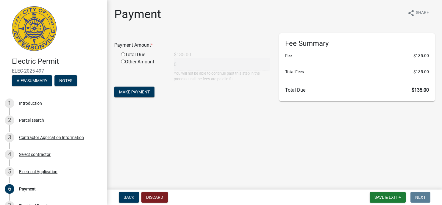
click at [123, 56] on input "radio" at bounding box center [123, 54] width 4 height 4
radio input "true"
type input "135"
click at [134, 86] on form "Payment Amount * Total Due $135.00 Other Amount 135 You will not be able to con…" at bounding box center [192, 66] width 156 height 66
click at [135, 91] on span "Make Payment" at bounding box center [134, 92] width 31 height 5
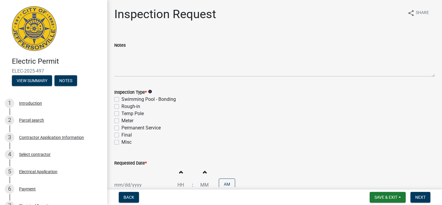
scroll to position [79, 0]
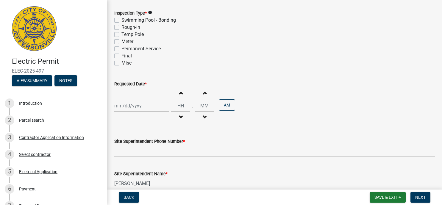
click at [122, 35] on label "Temp Pole" at bounding box center [133, 34] width 22 height 7
click at [122, 35] on input "Temp Pole" at bounding box center [124, 33] width 4 height 4
checkbox input "true"
checkbox input "false"
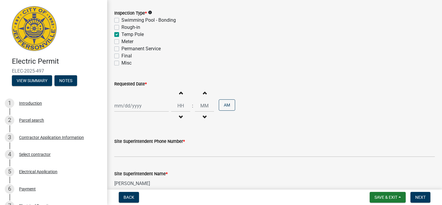
checkbox input "true"
checkbox input "false"
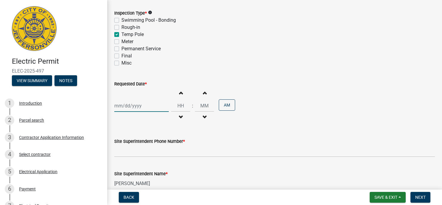
click at [129, 101] on input "Requested Date *" at bounding box center [141, 106] width 55 height 12
select select "9"
select select "2025"
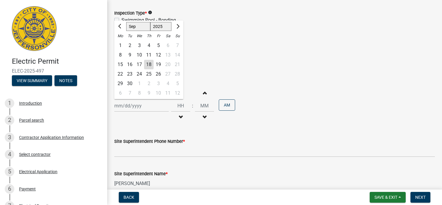
click at [161, 65] on div "19" at bounding box center [159, 65] width 10 height 10
type input "09/19/2025"
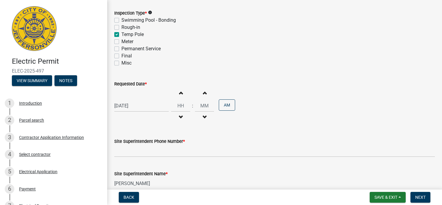
scroll to position [142, 0]
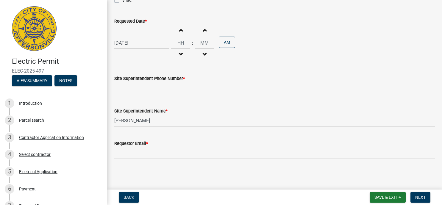
click at [167, 92] on input "Site Superintendent Phone Number *" at bounding box center [274, 88] width 321 height 12
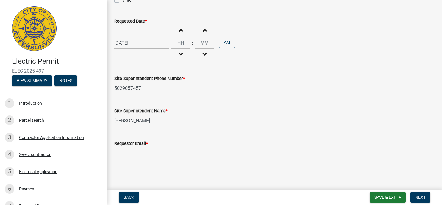
type input "5029057457"
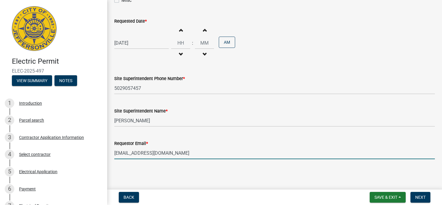
type input "idealelectric11@aol.com"
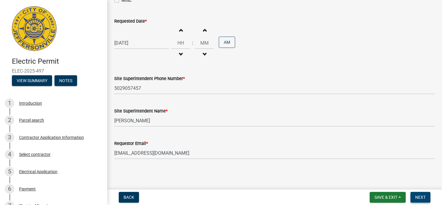
click at [418, 196] on span "Next" at bounding box center [421, 197] width 10 height 5
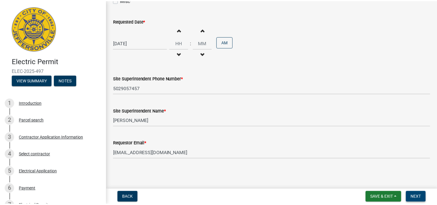
scroll to position [0, 0]
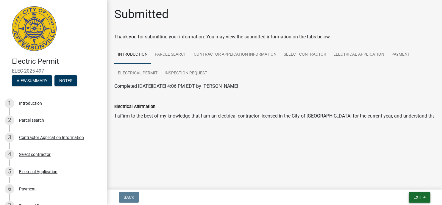
click at [424, 197] on button "Exit" at bounding box center [420, 197] width 22 height 11
click at [408, 182] on button "Save & Exit" at bounding box center [407, 182] width 48 height 14
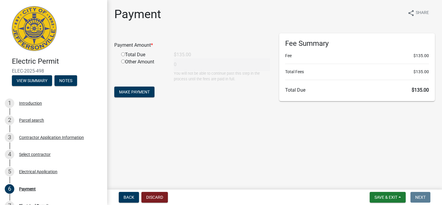
click at [122, 55] on input "radio" at bounding box center [123, 54] width 4 height 4
radio input "true"
type input "135"
click at [125, 88] on button "Make Payment" at bounding box center [134, 92] width 40 height 11
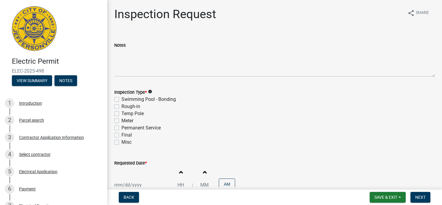
click at [122, 114] on label "Temp Pole" at bounding box center [133, 113] width 22 height 7
click at [122, 114] on input "Temp Pole" at bounding box center [124, 112] width 4 height 4
checkbox input "true"
checkbox input "false"
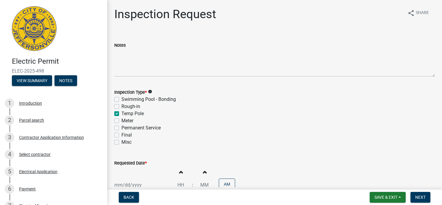
checkbox input "true"
checkbox input "false"
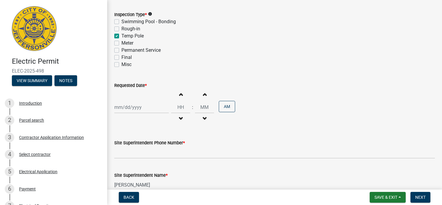
scroll to position [142, 0]
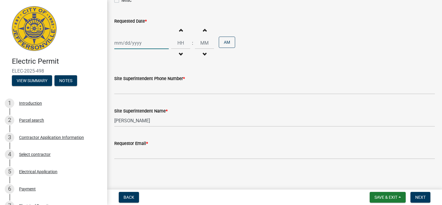
click at [161, 41] on input "Requested Date *" at bounding box center [141, 43] width 55 height 12
select select "9"
select select "2025"
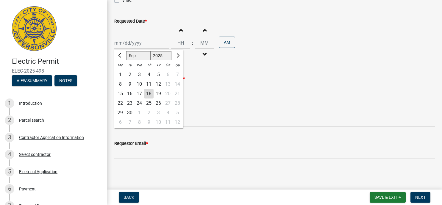
click at [158, 92] on div "19" at bounding box center [159, 94] width 10 height 10
type input "[DATE]"
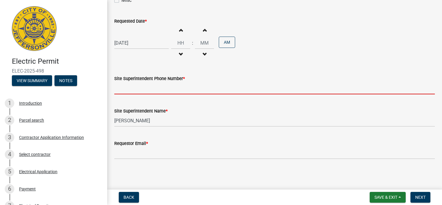
click at [140, 91] on input "Site Superintendent Phone Number *" at bounding box center [274, 88] width 321 height 12
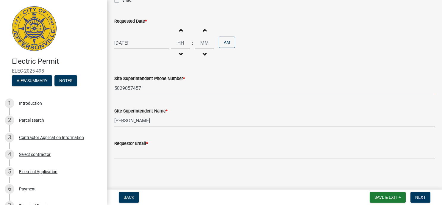
type input "5029057457"
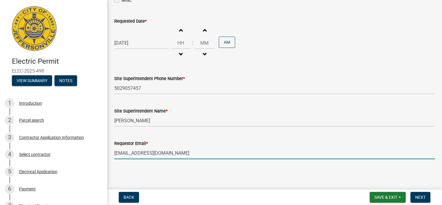
type input "[EMAIL_ADDRESS][DOMAIN_NAME]"
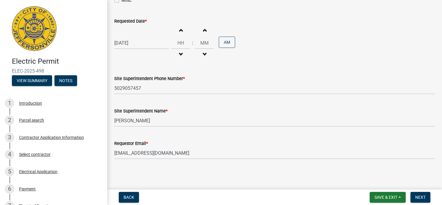
drag, startPoint x: 432, startPoint y: 171, endPoint x: 420, endPoint y: 185, distance: 18.6
click at [427, 178] on main "Inspection Request share Share Notes Inspection Type * info Swimming Pool - Bon…" at bounding box center [274, 93] width 335 height 187
click at [422, 197] on span "Next" at bounding box center [421, 197] width 10 height 5
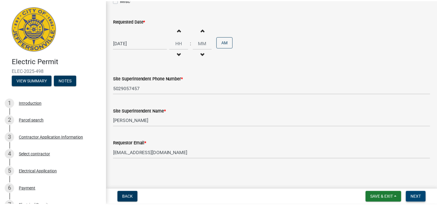
scroll to position [0, 0]
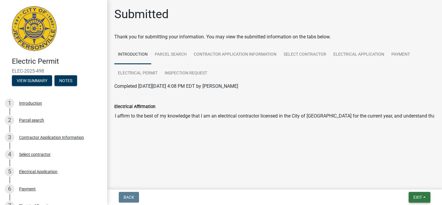
click at [422, 197] on span "Exit" at bounding box center [418, 197] width 9 height 5
click at [404, 182] on button "Save & Exit" at bounding box center [407, 182] width 48 height 14
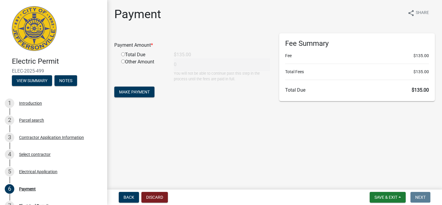
click at [124, 54] on input "radio" at bounding box center [123, 54] width 4 height 4
radio input "true"
type input "135"
click at [137, 94] on span "Make Payment" at bounding box center [134, 92] width 31 height 5
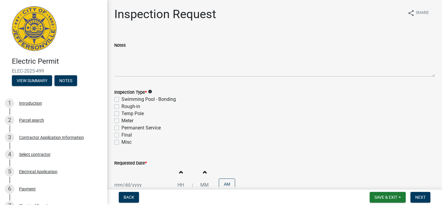
click at [122, 114] on label "Temp Pole" at bounding box center [133, 113] width 22 height 7
click at [122, 114] on input "Temp Pole" at bounding box center [124, 112] width 4 height 4
checkbox input "true"
checkbox input "false"
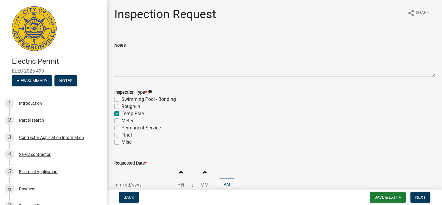
checkbox input "true"
checkbox input "false"
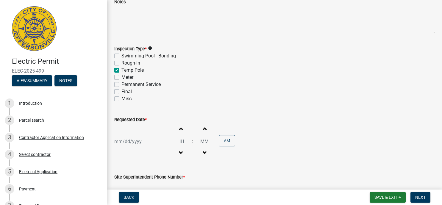
scroll to position [79, 0]
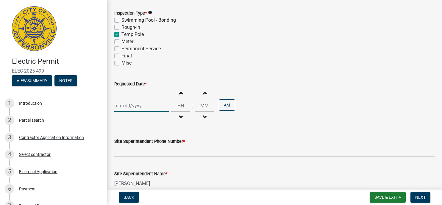
click at [128, 104] on input "Requested Date *" at bounding box center [141, 106] width 55 height 12
select select "9"
select select "2025"
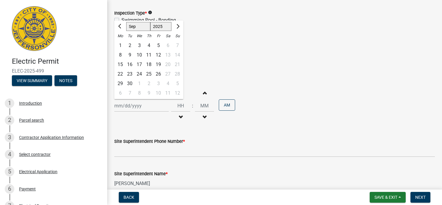
click at [158, 65] on div "19" at bounding box center [159, 65] width 10 height 10
type input "[DATE]"
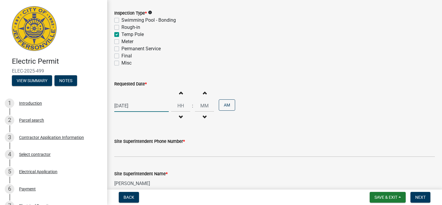
click at [148, 106] on input "[DATE]" at bounding box center [141, 106] width 55 height 12
select select "9"
select select "2025"
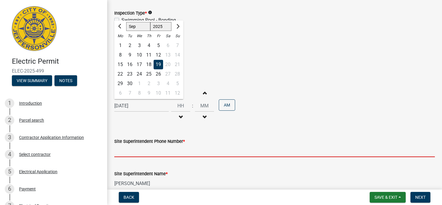
click at [144, 153] on input "Site Superintendent Phone Number *" at bounding box center [274, 151] width 321 height 12
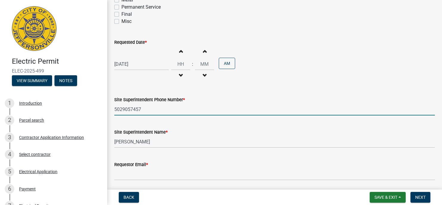
scroll to position [142, 0]
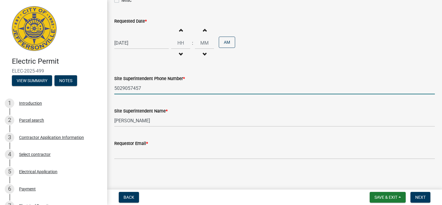
type input "5029057457"
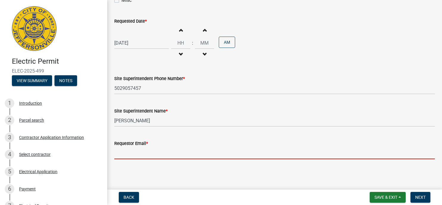
click at [137, 152] on input "Requestor Email *" at bounding box center [274, 153] width 321 height 12
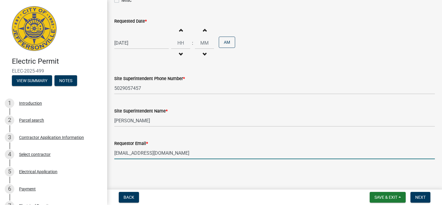
type input "[EMAIL_ADDRESS][DOMAIN_NAME]"
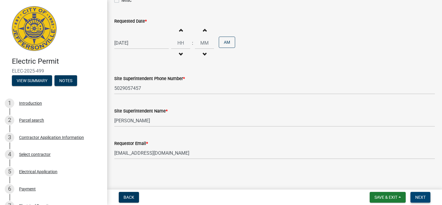
click at [423, 197] on span "Next" at bounding box center [421, 197] width 10 height 5
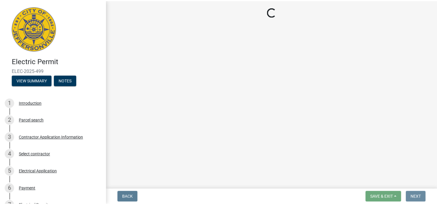
scroll to position [0, 0]
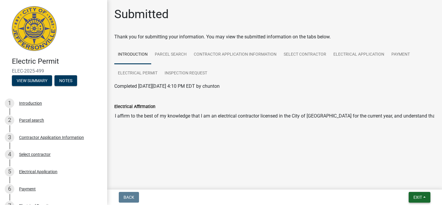
click at [424, 197] on button "Exit" at bounding box center [420, 197] width 22 height 11
click at [409, 185] on button "Save & Exit" at bounding box center [407, 182] width 48 height 14
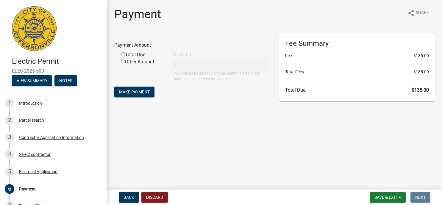
click at [125, 56] on input "radio" at bounding box center [123, 54] width 4 height 4
radio input "true"
type input "135"
click at [135, 86] on form "Payment Amount * Total Due $135.00 Other Amount 135 You will not be able to con…" at bounding box center [192, 66] width 156 height 66
click at [136, 92] on span "Make Payment" at bounding box center [134, 92] width 31 height 5
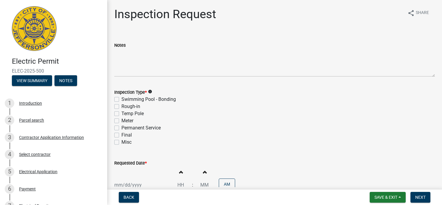
click at [122, 113] on label "Temp Pole" at bounding box center [133, 113] width 22 height 7
click at [122, 113] on input "Temp Pole" at bounding box center [124, 112] width 4 height 4
checkbox input "true"
checkbox input "false"
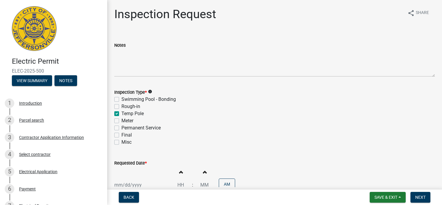
checkbox input "true"
checkbox input "false"
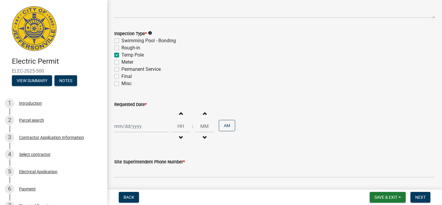
scroll to position [142, 0]
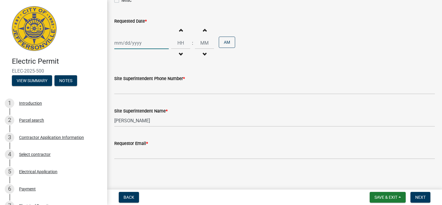
click at [156, 46] on input "Requested Date *" at bounding box center [141, 43] width 55 height 12
select select "9"
select select "2025"
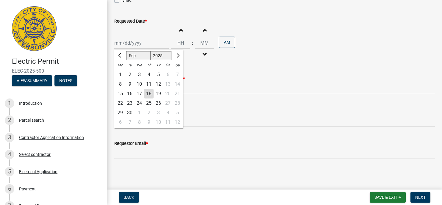
click at [159, 93] on div "19" at bounding box center [159, 94] width 10 height 10
type input "[DATE]"
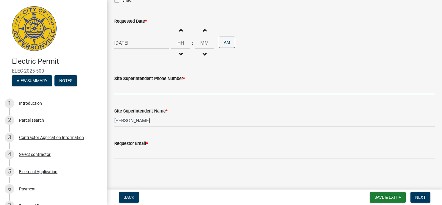
click at [152, 94] on input "Site Superintendent Phone Number *" at bounding box center [274, 88] width 321 height 12
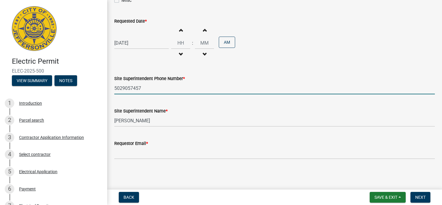
type input "5029057457"
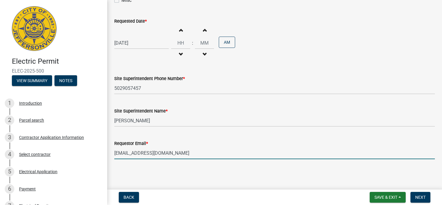
type input "[EMAIL_ADDRESS][DOMAIN_NAME]"
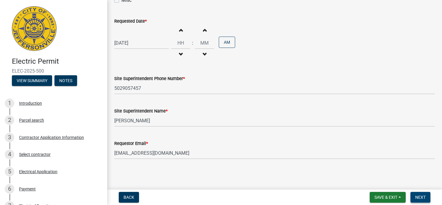
click at [422, 199] on span "Next" at bounding box center [421, 197] width 10 height 5
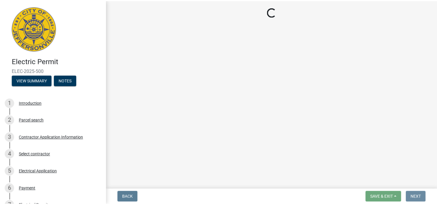
scroll to position [0, 0]
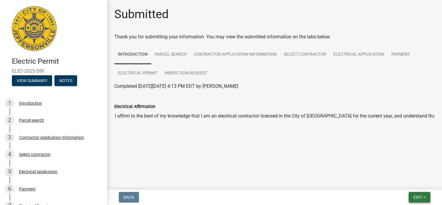
click at [425, 200] on button "Exit" at bounding box center [420, 197] width 22 height 11
click at [404, 181] on button "Save & Exit" at bounding box center [407, 182] width 48 height 14
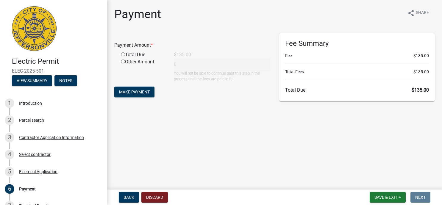
click at [124, 55] on input "radio" at bounding box center [123, 54] width 4 height 4
radio input "true"
type input "135"
click at [132, 91] on span "Make Payment" at bounding box center [134, 92] width 31 height 5
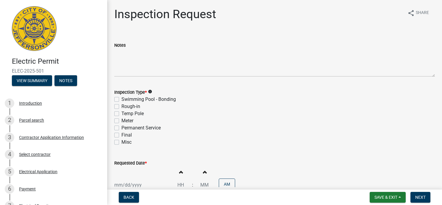
click at [122, 113] on label "Temp Pole" at bounding box center [133, 113] width 22 height 7
click at [122, 113] on input "Temp Pole" at bounding box center [124, 112] width 4 height 4
checkbox input "true"
checkbox input "false"
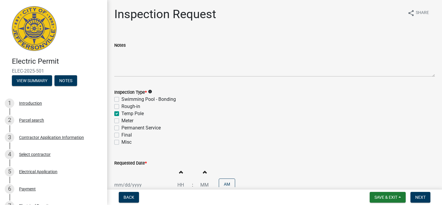
checkbox input "true"
checkbox input "false"
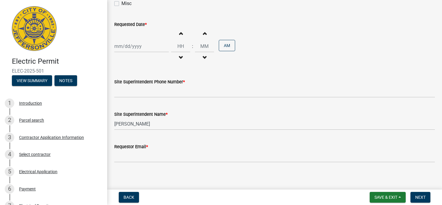
scroll to position [142, 0]
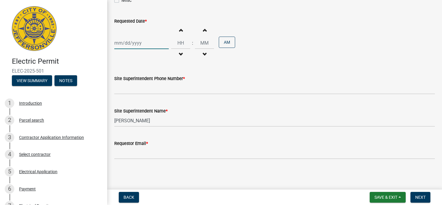
click at [151, 47] on input "Requested Date *" at bounding box center [141, 43] width 55 height 12
select select "9"
select select "2025"
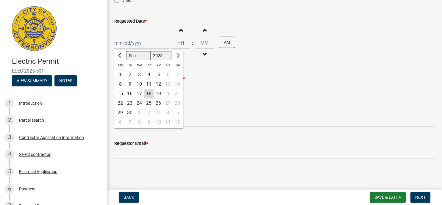
click at [158, 95] on div "19" at bounding box center [159, 94] width 10 height 10
type input "[DATE]"
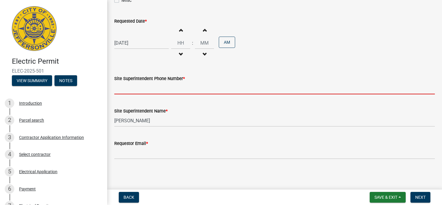
click at [142, 90] on input "Site Superintendent Phone Number *" at bounding box center [274, 88] width 321 height 12
click at [156, 89] on input "Site Superintendent Phone Number *" at bounding box center [274, 88] width 321 height 12
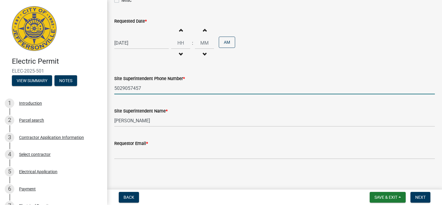
type input "5029057457"
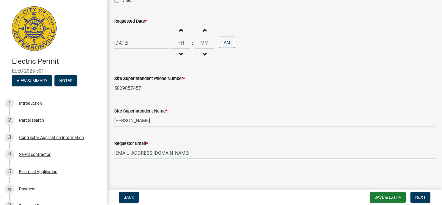
type input "[EMAIL_ADDRESS][DOMAIN_NAME]"
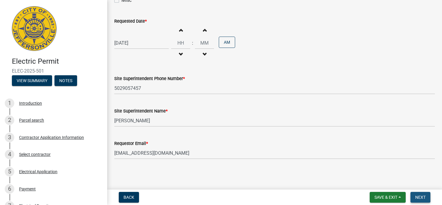
click at [419, 196] on span "Next" at bounding box center [421, 197] width 10 height 5
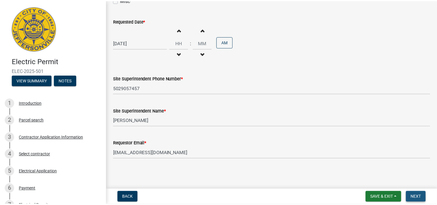
scroll to position [0, 0]
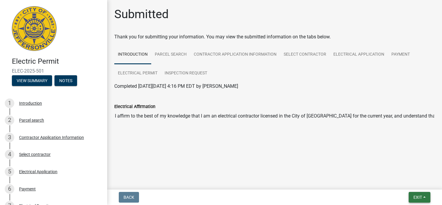
click at [425, 198] on button "Exit" at bounding box center [420, 197] width 22 height 11
click at [401, 181] on button "Save & Exit" at bounding box center [407, 182] width 48 height 14
